Goal: Check status: Verify the current state of an ongoing process or item

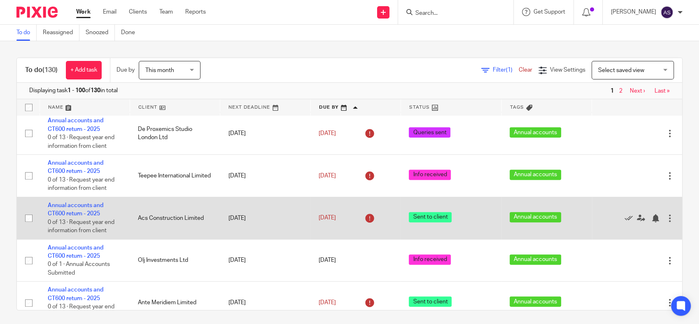
scroll to position [412, 0]
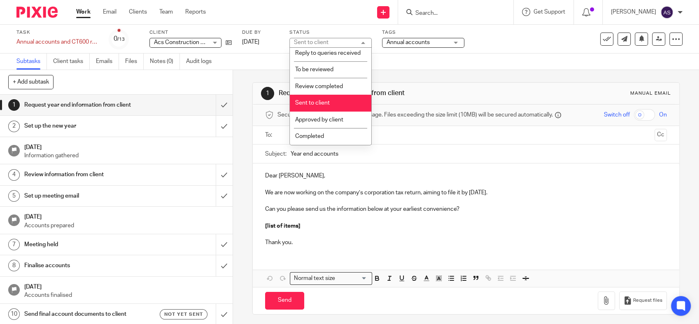
scroll to position [146, 0]
click at [331, 88] on span "Review completed" at bounding box center [319, 87] width 48 height 6
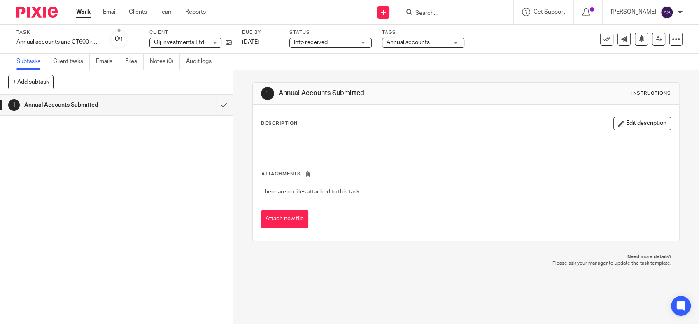
click at [328, 40] on span "Info received" at bounding box center [325, 42] width 62 height 9
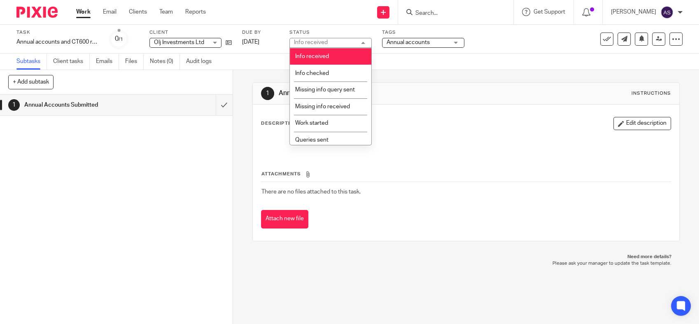
scroll to position [46, 0]
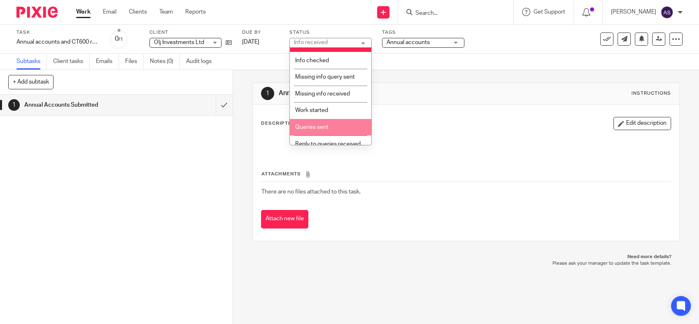
click at [318, 124] on li "Queries sent" at bounding box center [331, 127] width 82 height 17
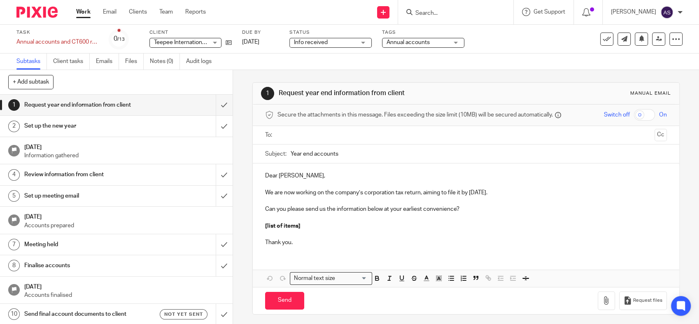
click at [330, 44] on span "Info received" at bounding box center [325, 42] width 62 height 9
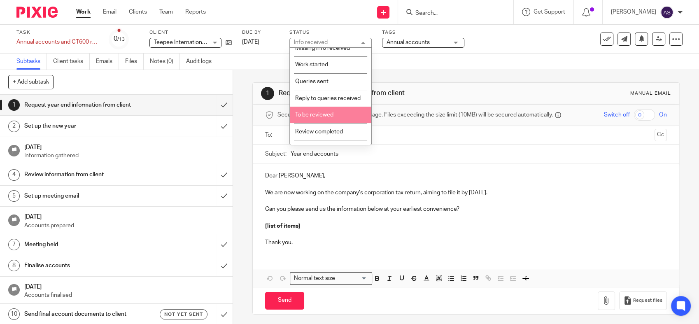
scroll to position [137, 0]
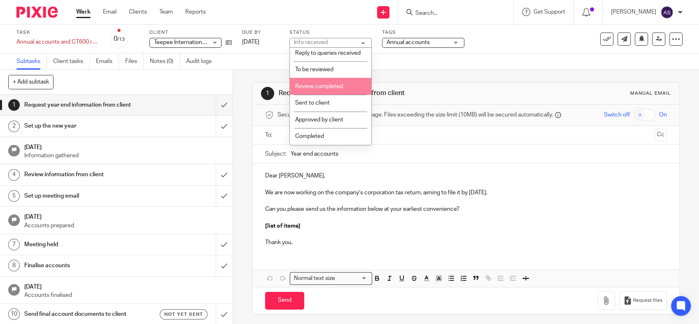
click at [322, 95] on li "Review completed" at bounding box center [331, 86] width 82 height 17
